Goal: Use online tool/utility: Utilize a website feature to perform a specific function

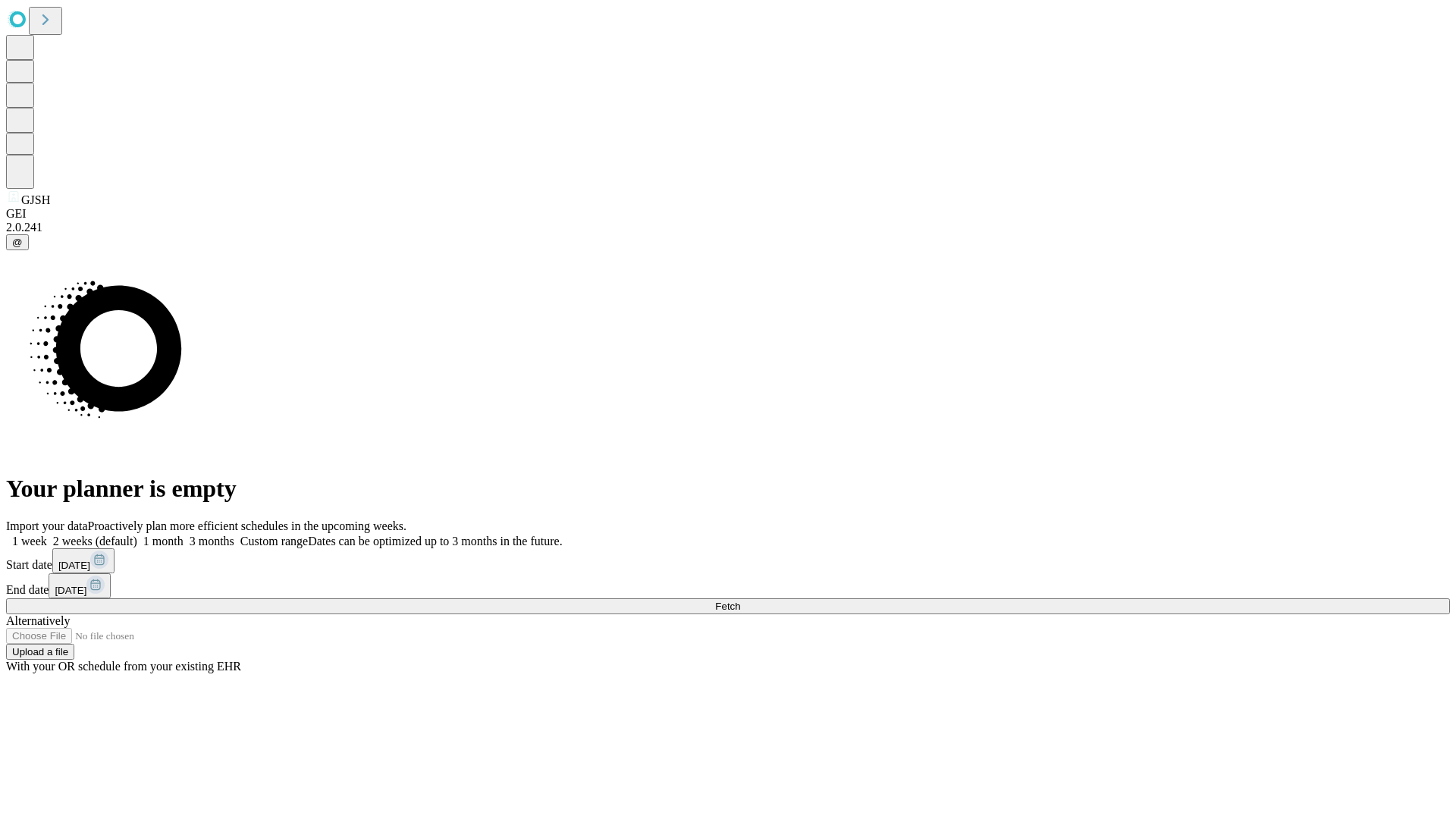
click at [740, 601] on span "Fetch" at bounding box center [727, 606] width 25 height 11
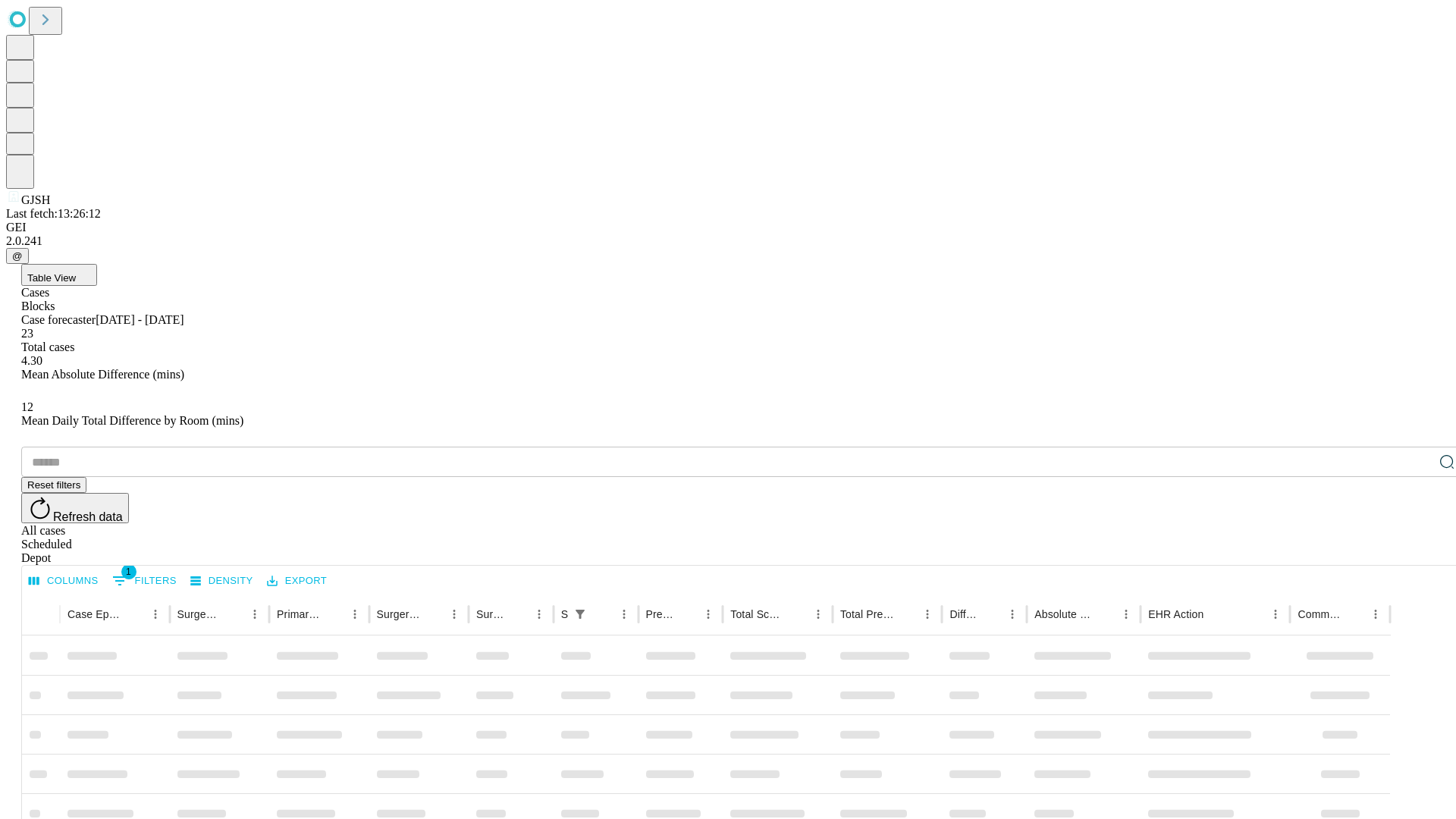
click at [76, 272] on span "Table View" at bounding box center [51, 277] width 48 height 11
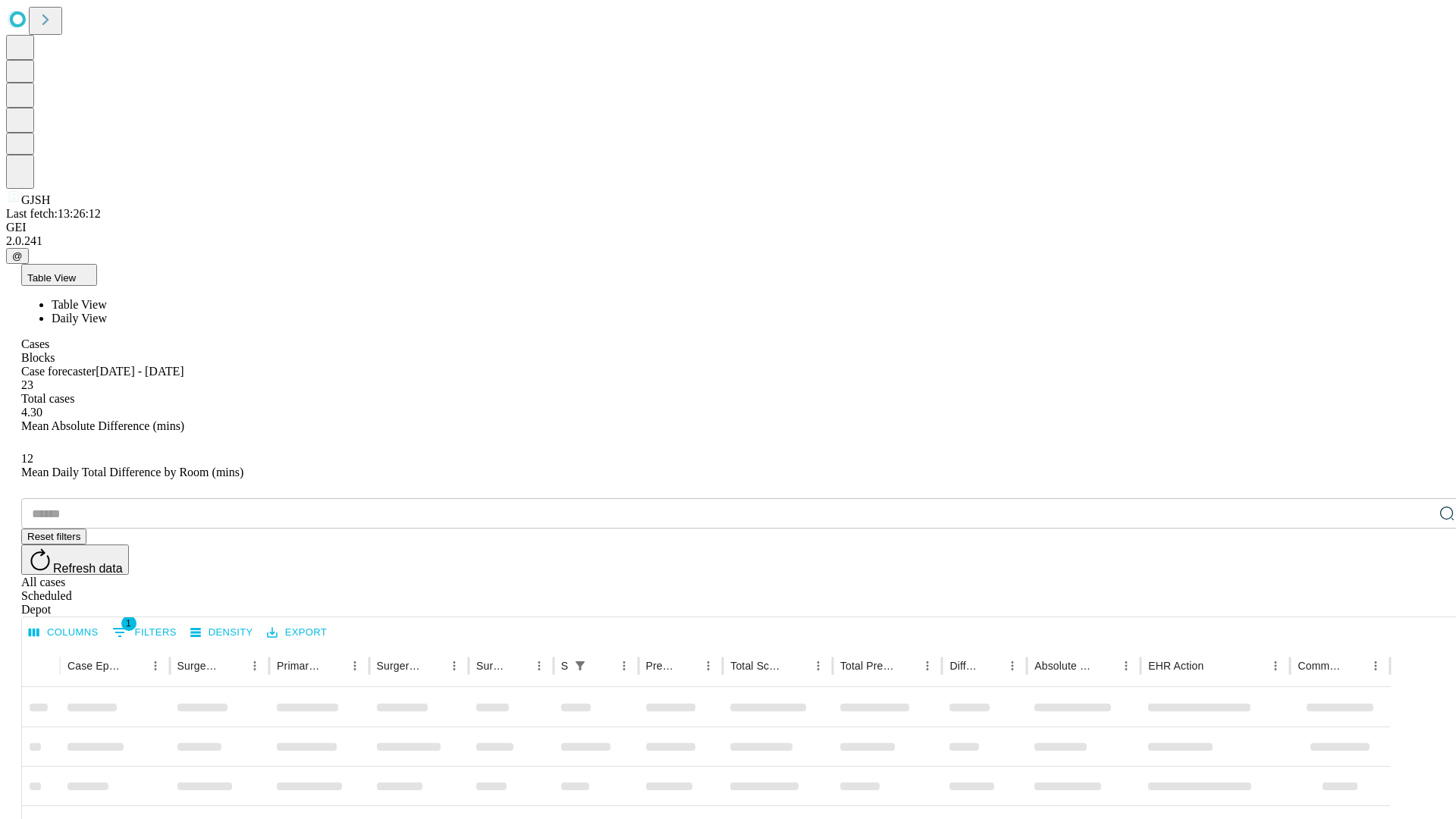
click at [107, 312] on span "Daily View" at bounding box center [79, 318] width 55 height 13
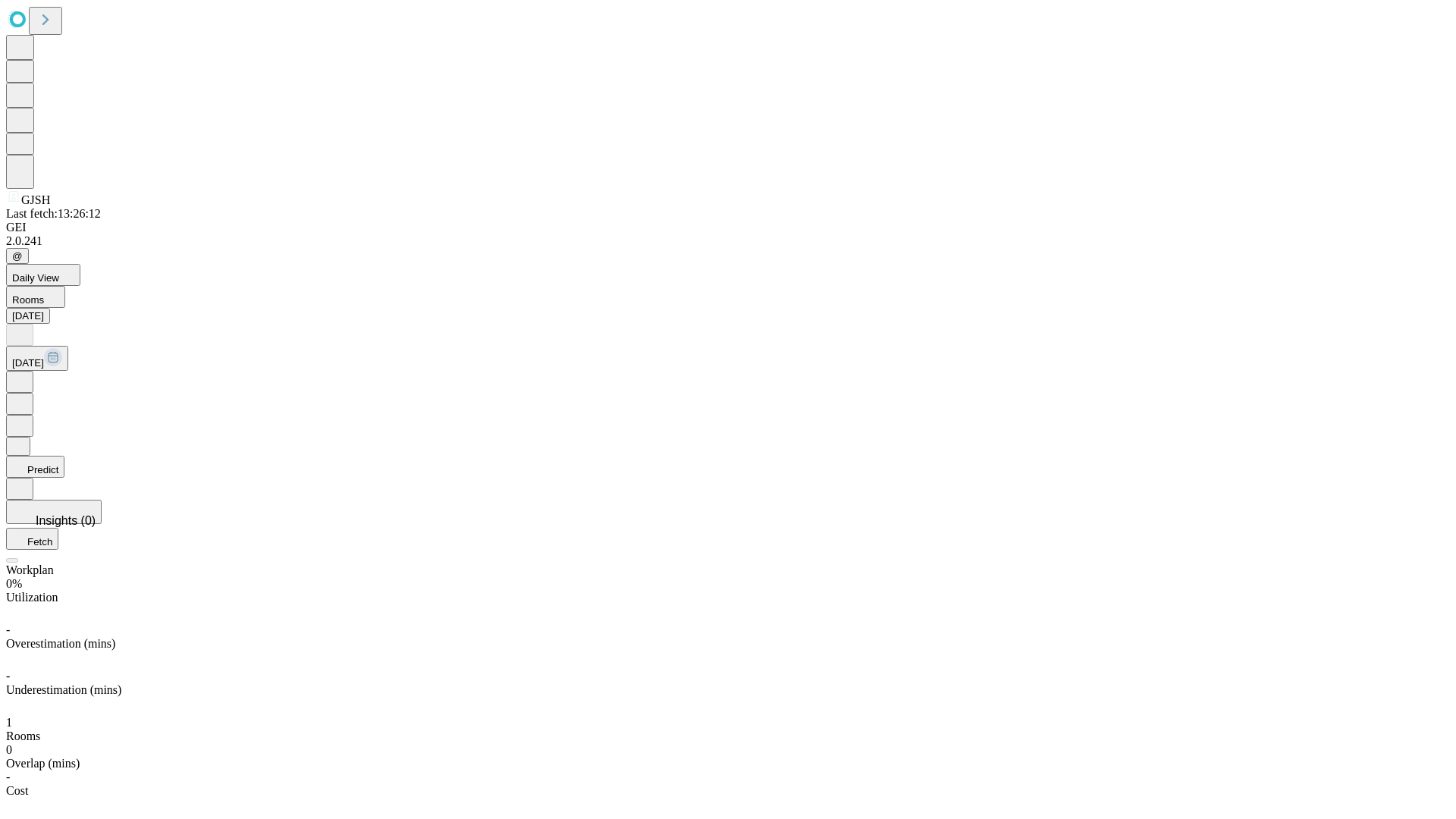
click at [64, 456] on button "Predict" at bounding box center [35, 467] width 58 height 22
